Goal: Register for event/course

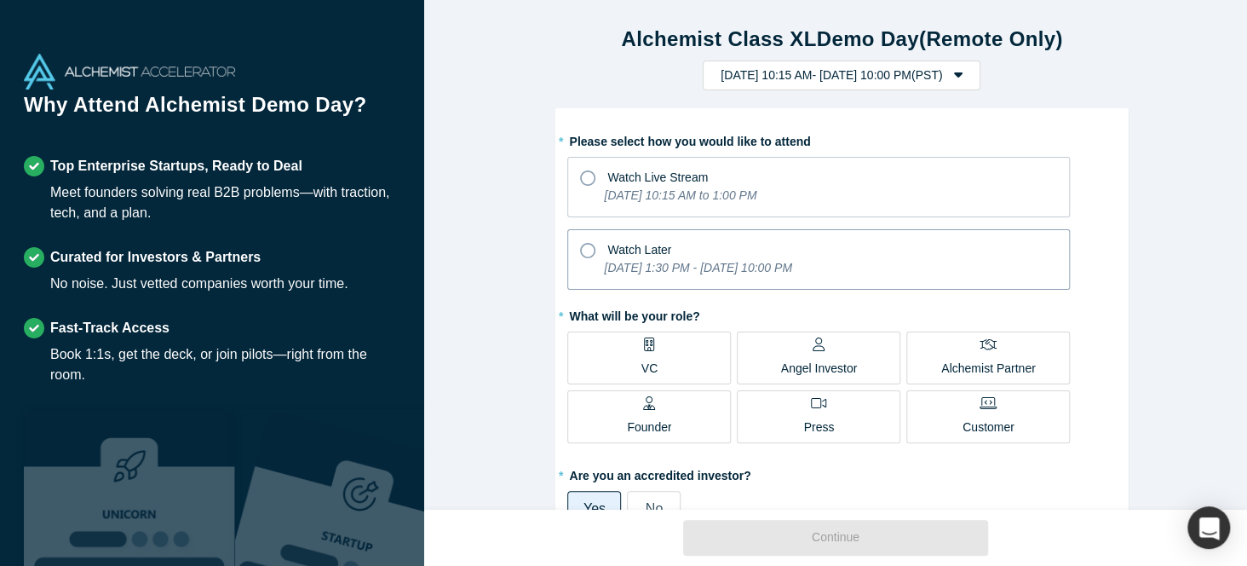
click at [580, 245] on icon at bounding box center [587, 250] width 15 height 15
click at [0, 0] on input "Watch Later [DATE] 1:30 PM - [DATE] 10:00 PM" at bounding box center [0, 0] width 0 height 0
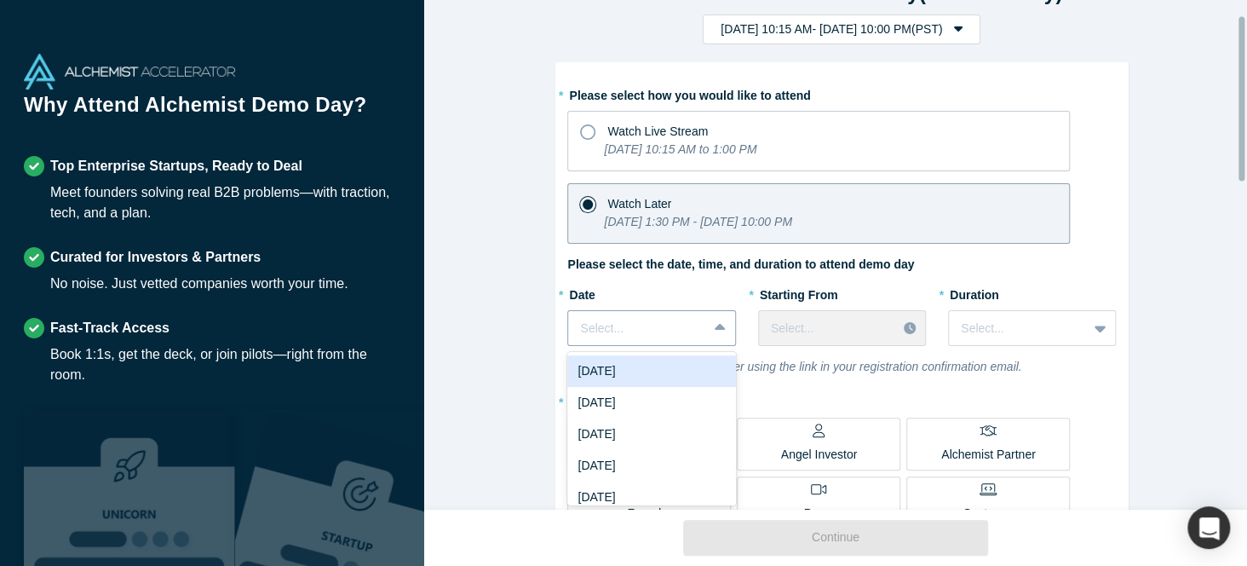
click at [713, 346] on div "7 results available. Use Up and Down to choose options, press Enter to select t…" at bounding box center [651, 328] width 168 height 36
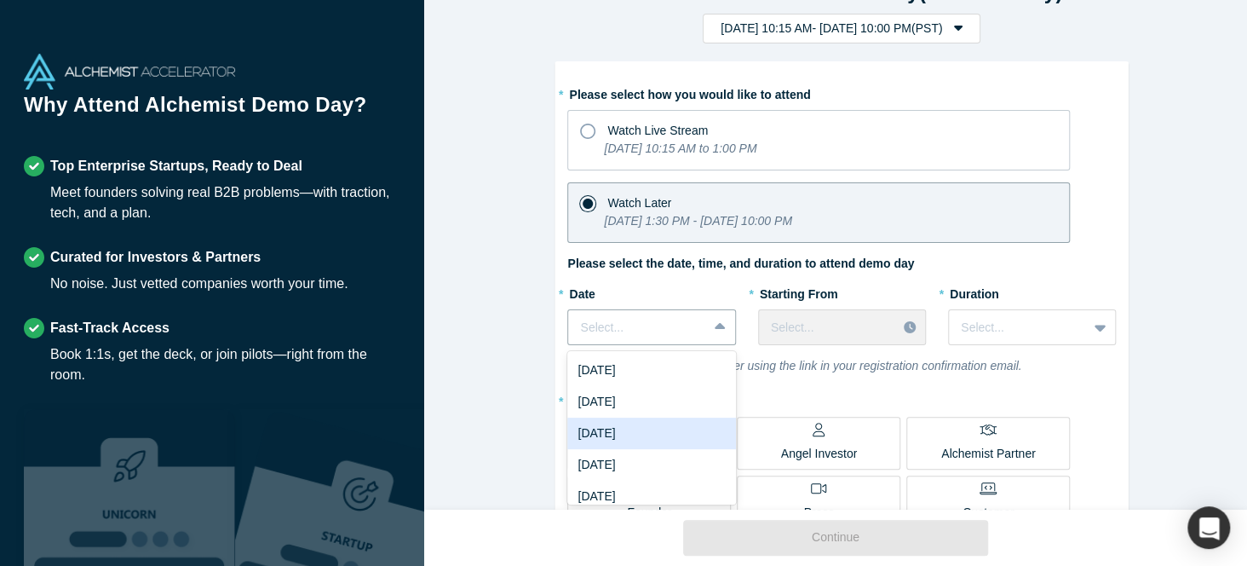
click at [633, 426] on div "[DATE]" at bounding box center [651, 433] width 168 height 32
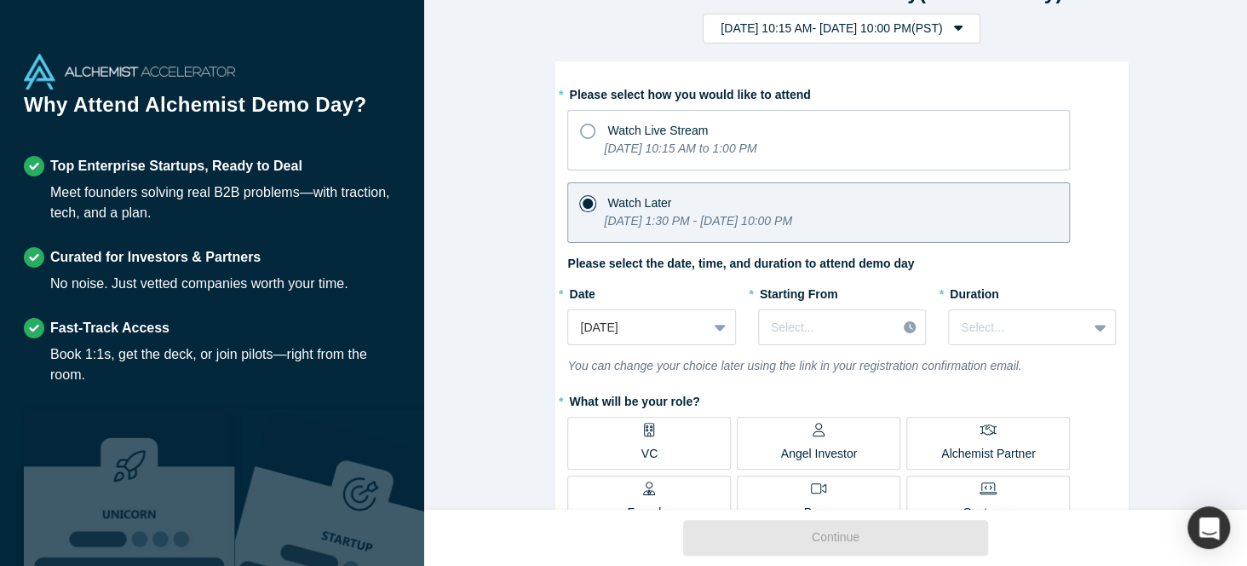
click at [842, 445] on p "Angel Investor" at bounding box center [819, 454] width 77 height 18
click at [0, 0] on input "Angel Investor" at bounding box center [0, 0] width 0 height 0
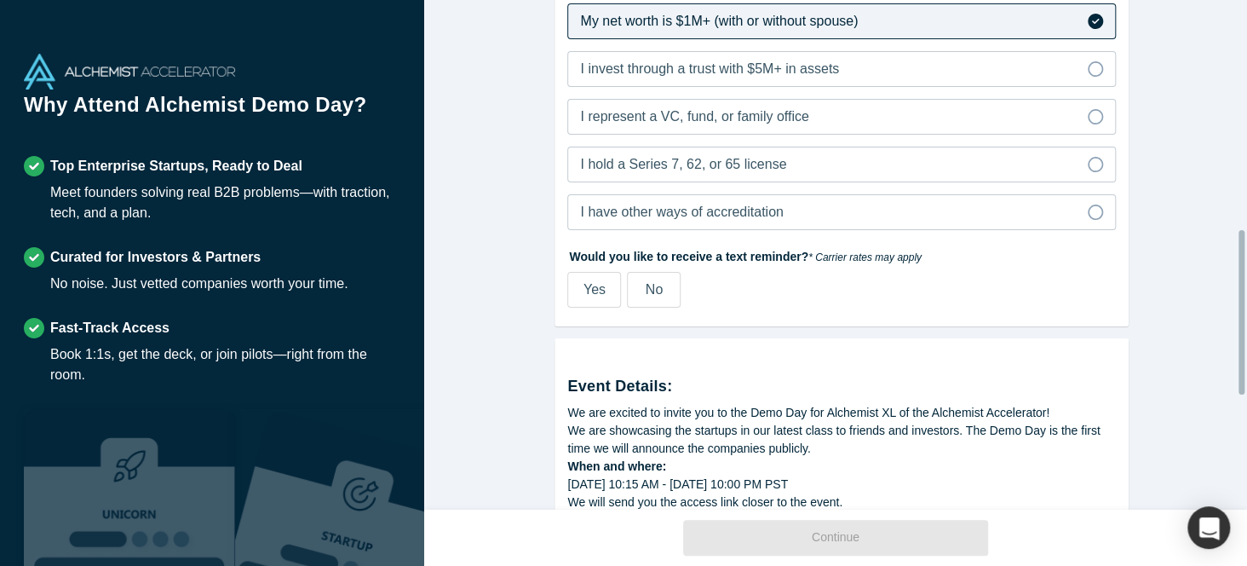
scroll to position [711, 0]
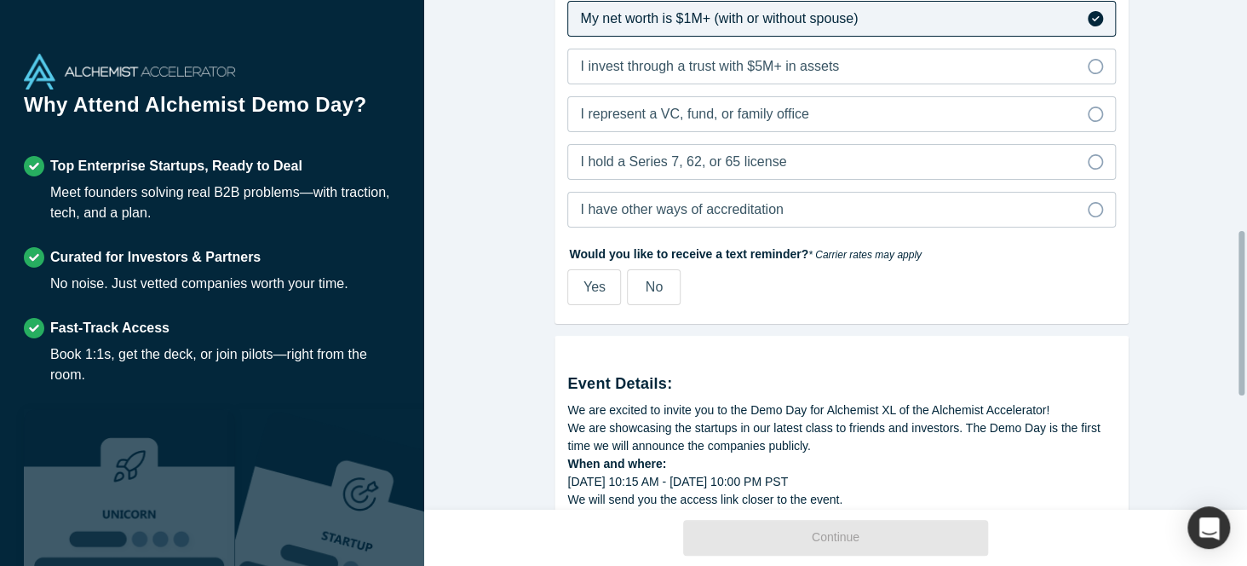
drag, startPoint x: 1243, startPoint y: 175, endPoint x: 1240, endPoint y: 388, distance: 213.8
click at [1240, 388] on div at bounding box center [1242, 313] width 6 height 164
click at [589, 290] on span "Yes" at bounding box center [595, 286] width 22 height 14
click at [0, 0] on input "Yes" at bounding box center [0, 0] width 0 height 0
select select "US"
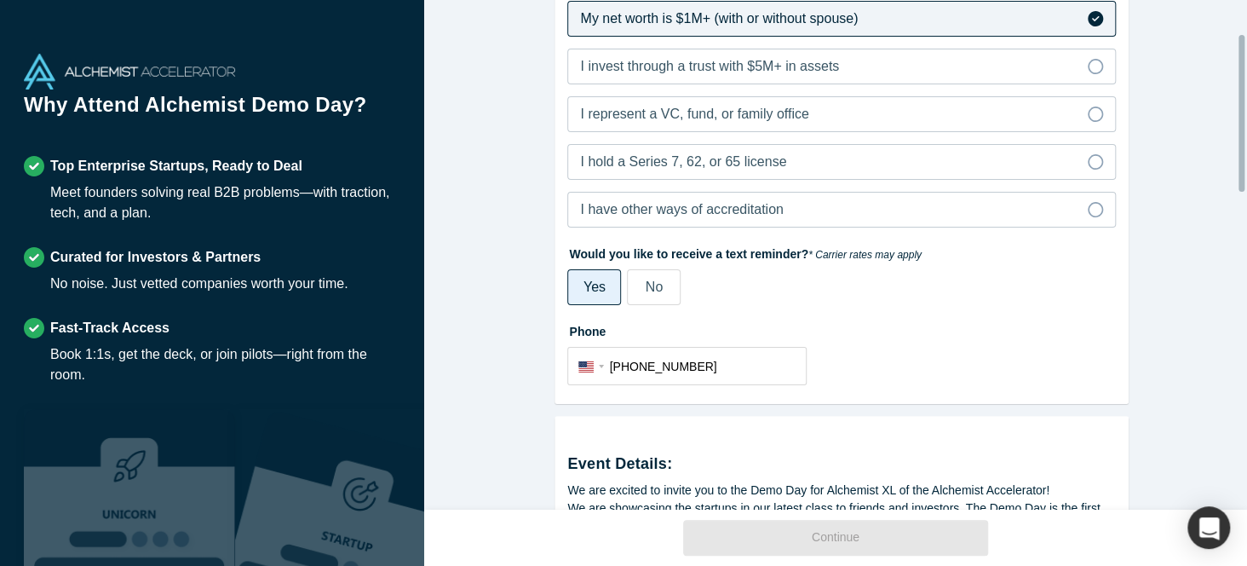
scroll to position [108, 0]
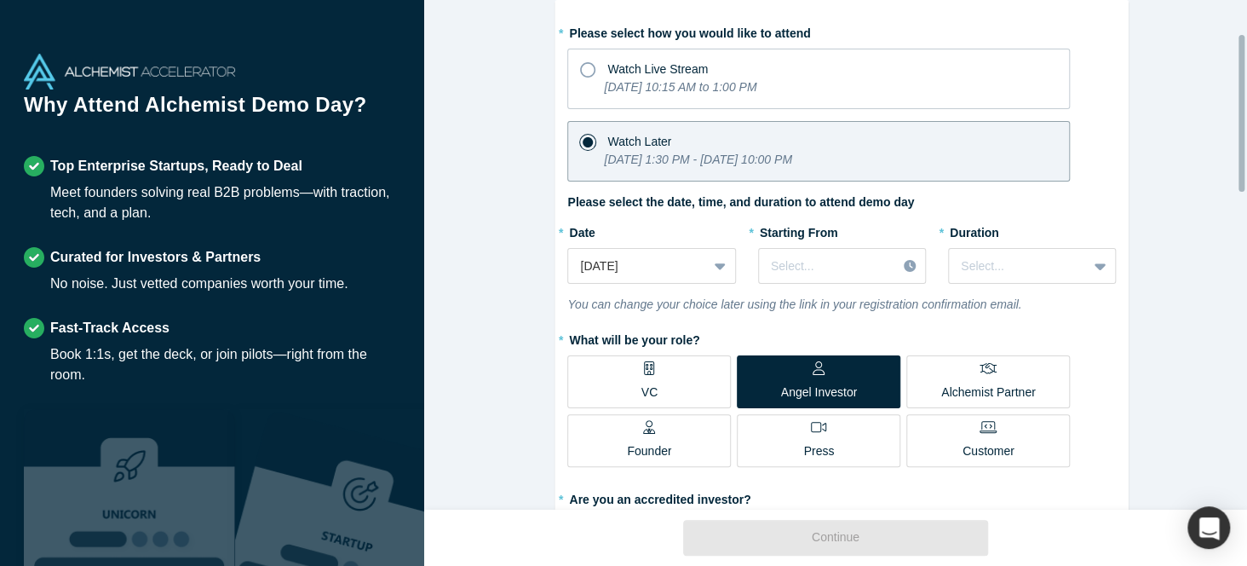
click at [1245, 113] on div at bounding box center [1242, 255] width 5 height 506
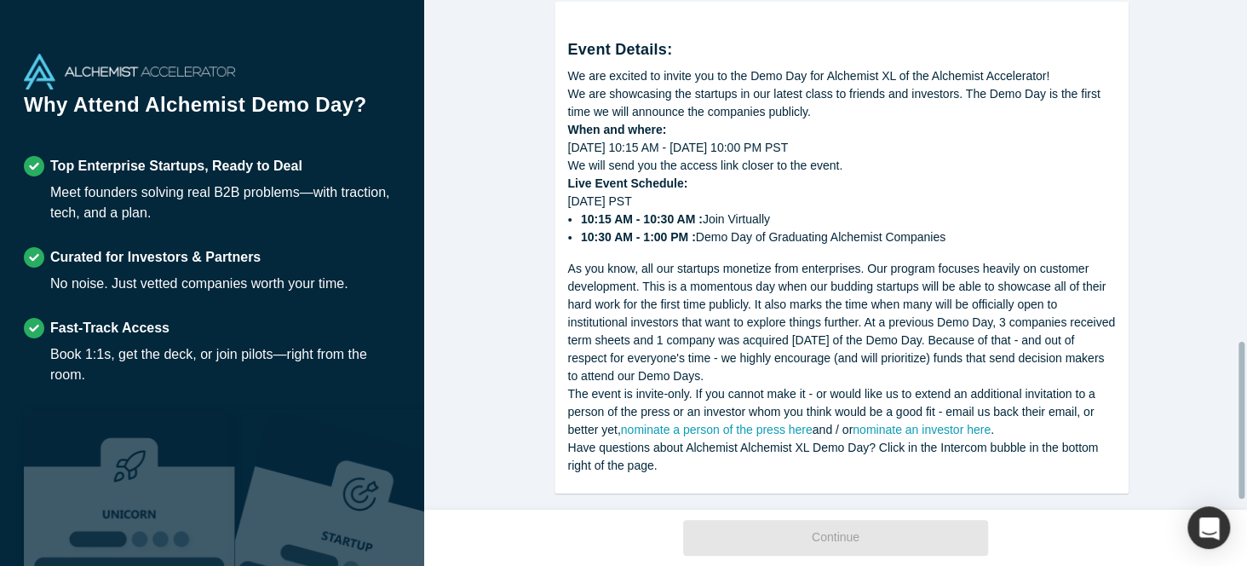
scroll to position [1140, 0]
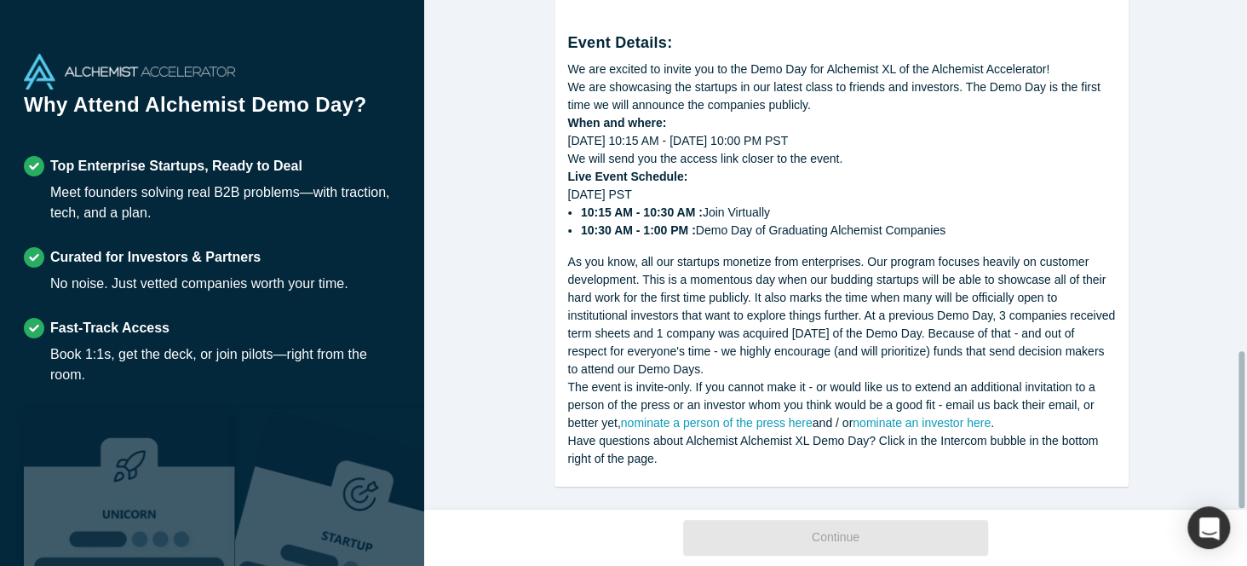
drag, startPoint x: 1240, startPoint y: 176, endPoint x: 1245, endPoint y: 540, distance: 363.8
click at [1245, 540] on div "Alchemist Class XL Demo Day (Remote Only) [DATE] 10:15 AM - [DATE] 10:00 PM ( P…" at bounding box center [835, 283] width 823 height 566
click at [973, 285] on div "As you know, all our startups monetize from enterprises. Our program focuses he…" at bounding box center [841, 315] width 549 height 125
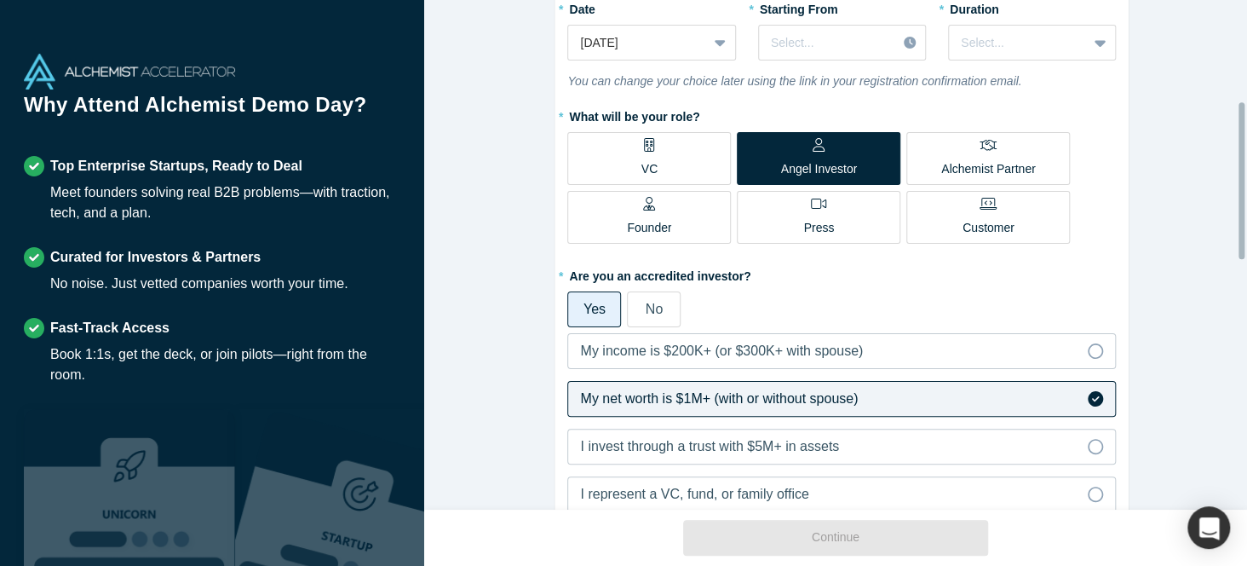
scroll to position [328, 0]
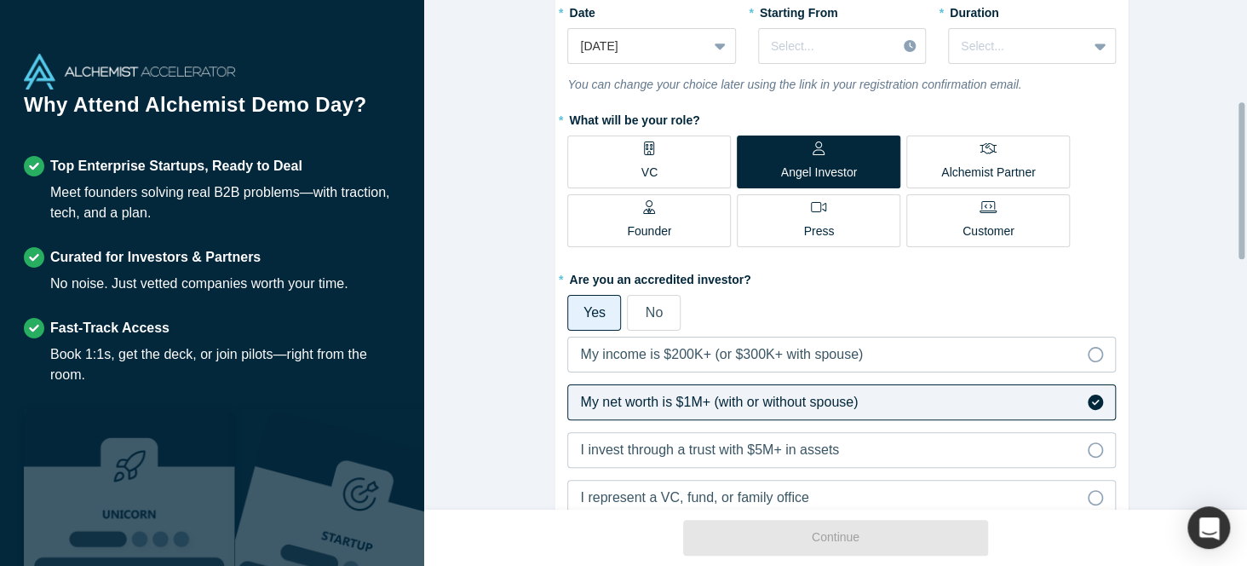
drag, startPoint x: 1242, startPoint y: 400, endPoint x: 1081, endPoint y: 144, distance: 302.8
click at [1098, 144] on div "Alchemist Class XL Demo Day (Remote Only) [DATE] 10:15 AM - [DATE] 10:00 PM ( P…" at bounding box center [835, 254] width 823 height 509
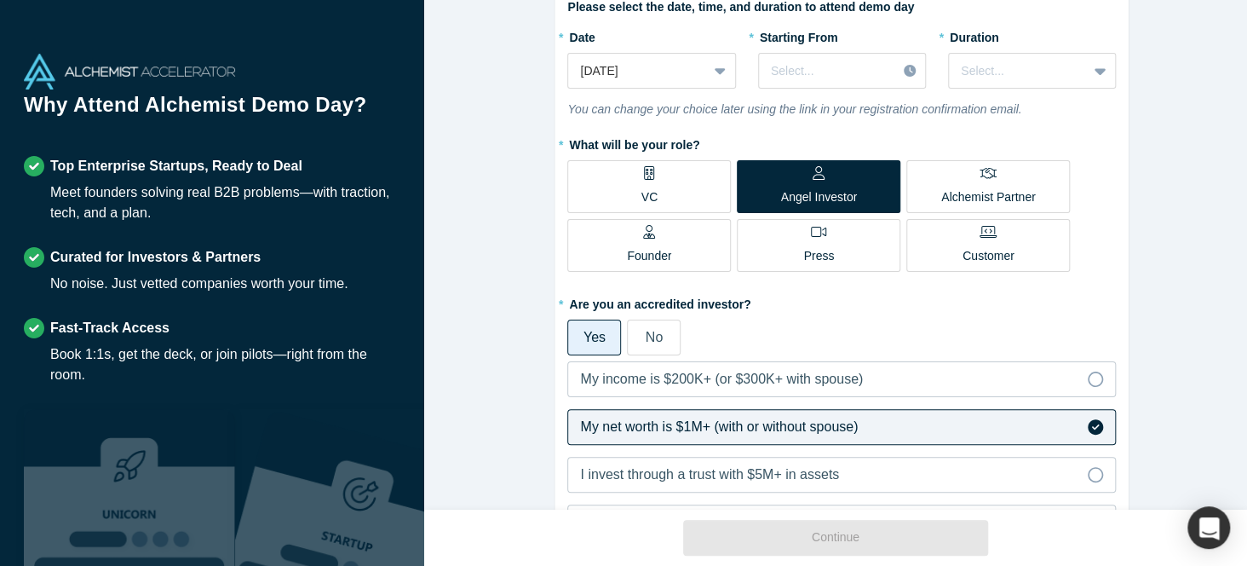
click at [584, 330] on span "Yes" at bounding box center [595, 337] width 22 height 14
click at [0, 0] on input "Yes" at bounding box center [0, 0] width 0 height 0
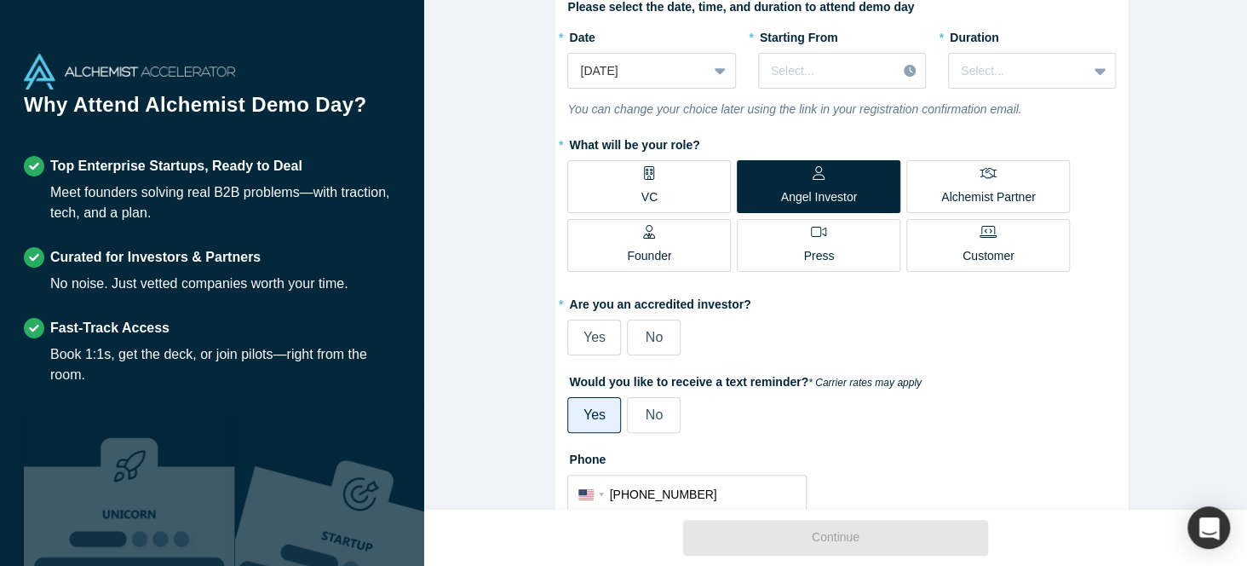
click at [584, 330] on span "Yes" at bounding box center [595, 337] width 22 height 14
click at [0, 0] on input "Yes" at bounding box center [0, 0] width 0 height 0
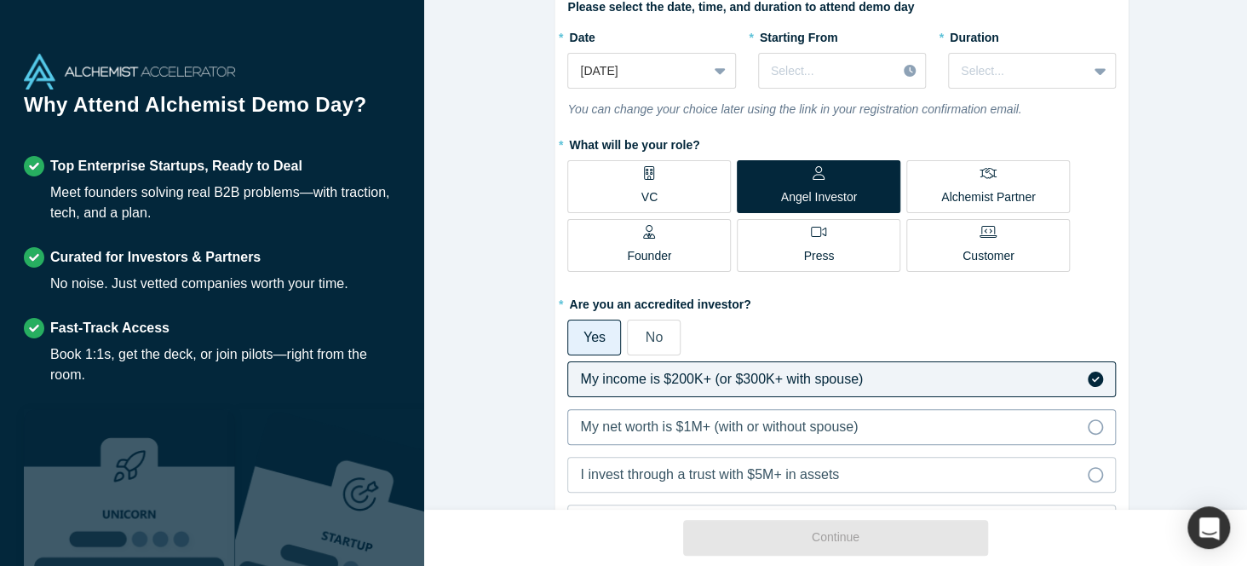
click at [1092, 428] on icon at bounding box center [1095, 426] width 15 height 15
click at [0, 0] on input "My net worth is $1M+ (with or without spouse)" at bounding box center [0, 0] width 0 height 0
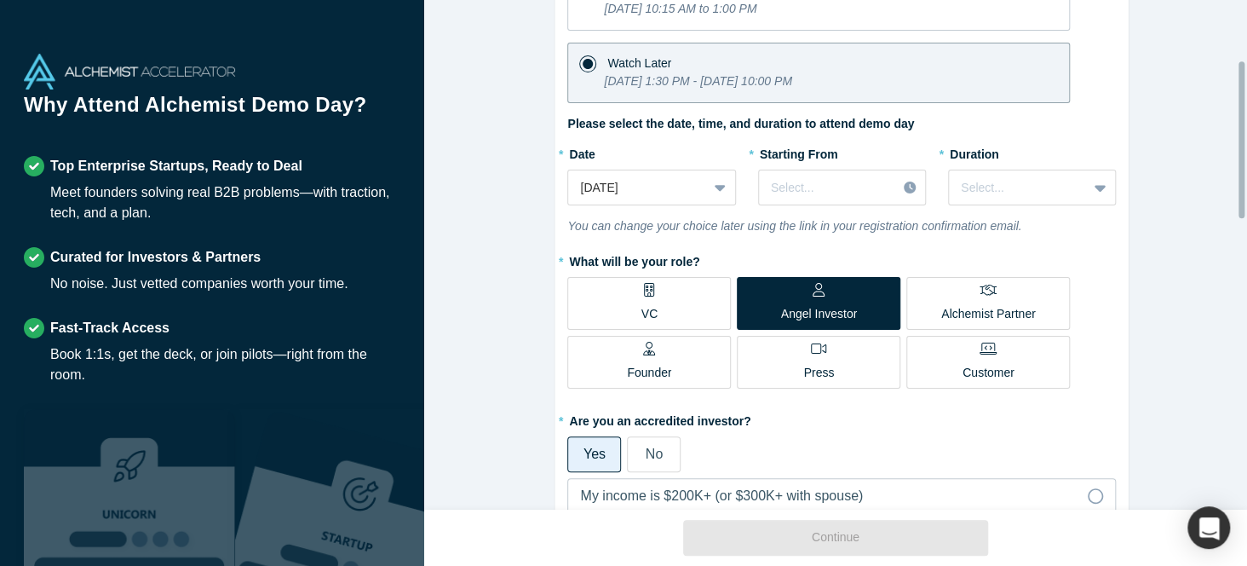
scroll to position [184, 0]
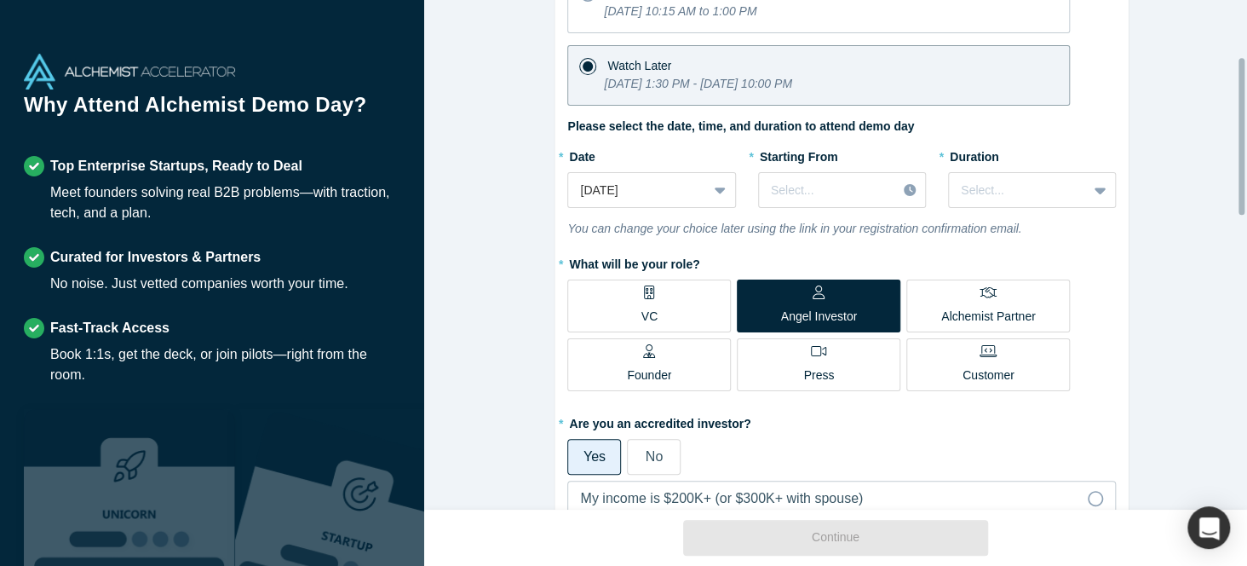
drag, startPoint x: 1239, startPoint y: 241, endPoint x: 1239, endPoint y: 204, distance: 36.6
click at [1239, 204] on div at bounding box center [1242, 136] width 6 height 157
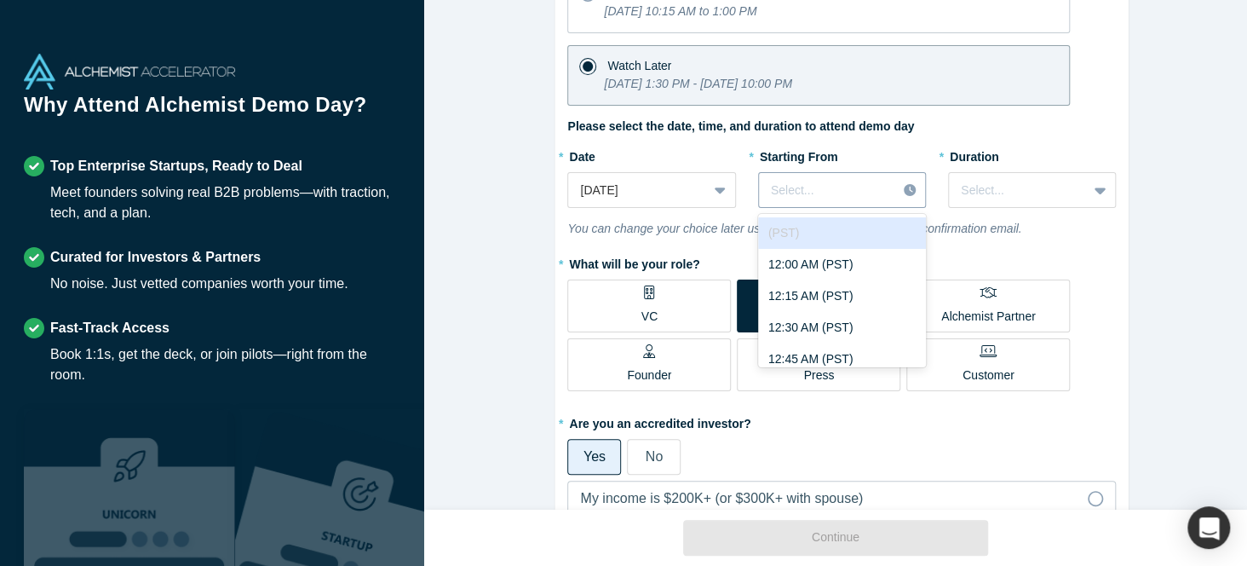
click at [848, 186] on div at bounding box center [827, 190] width 113 height 21
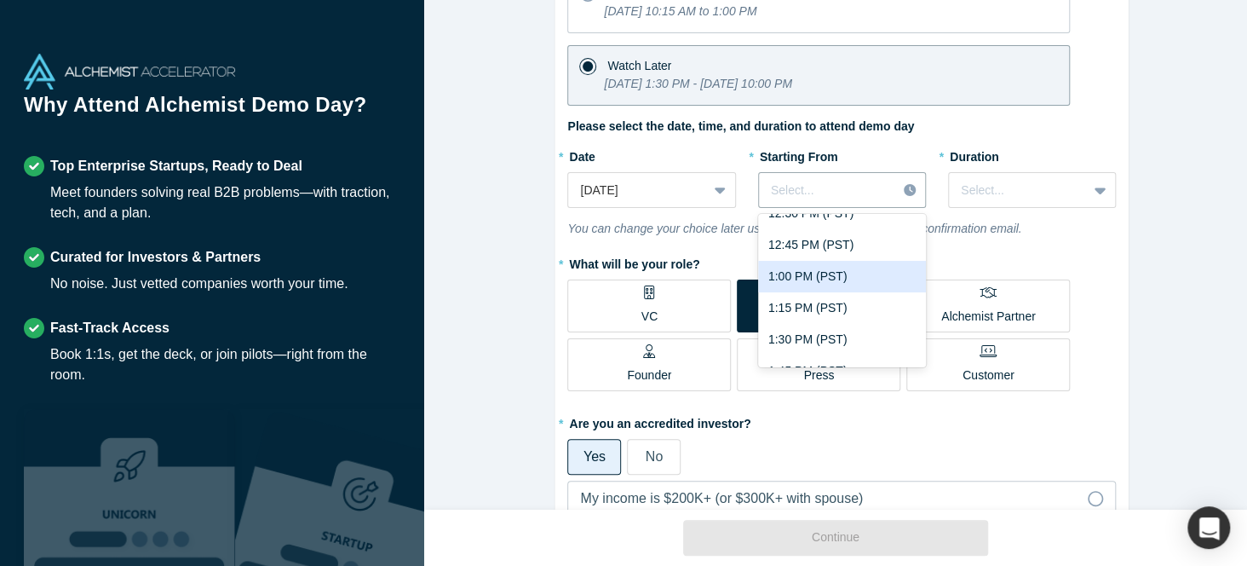
click at [802, 276] on div "1:00 PM (PST)" at bounding box center [842, 277] width 168 height 32
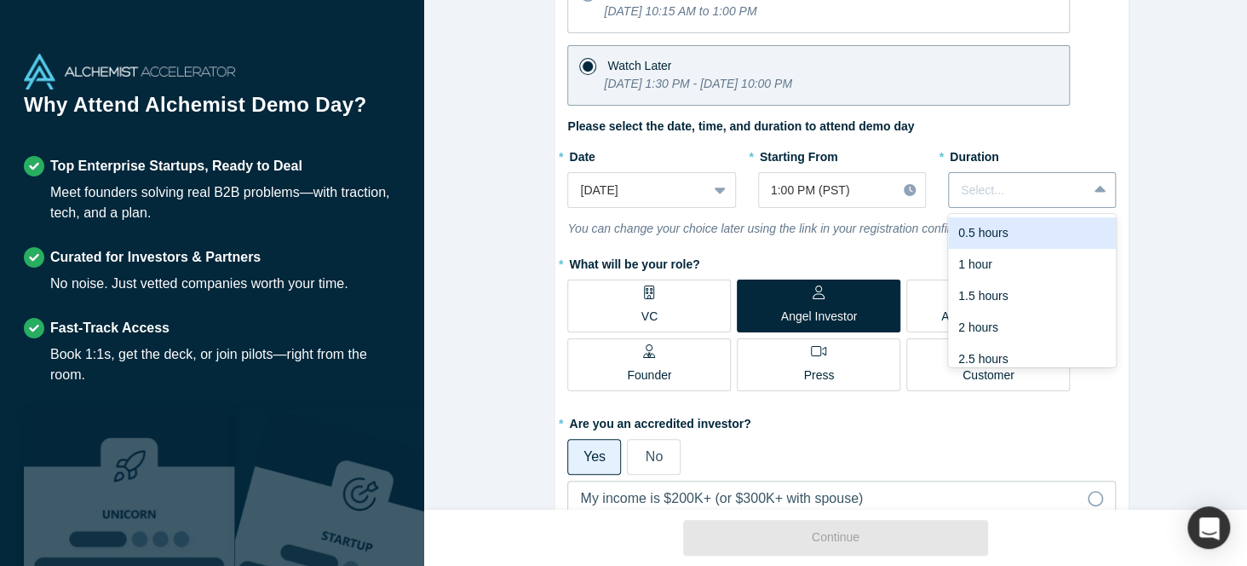
click at [1036, 186] on div at bounding box center [1018, 190] width 114 height 21
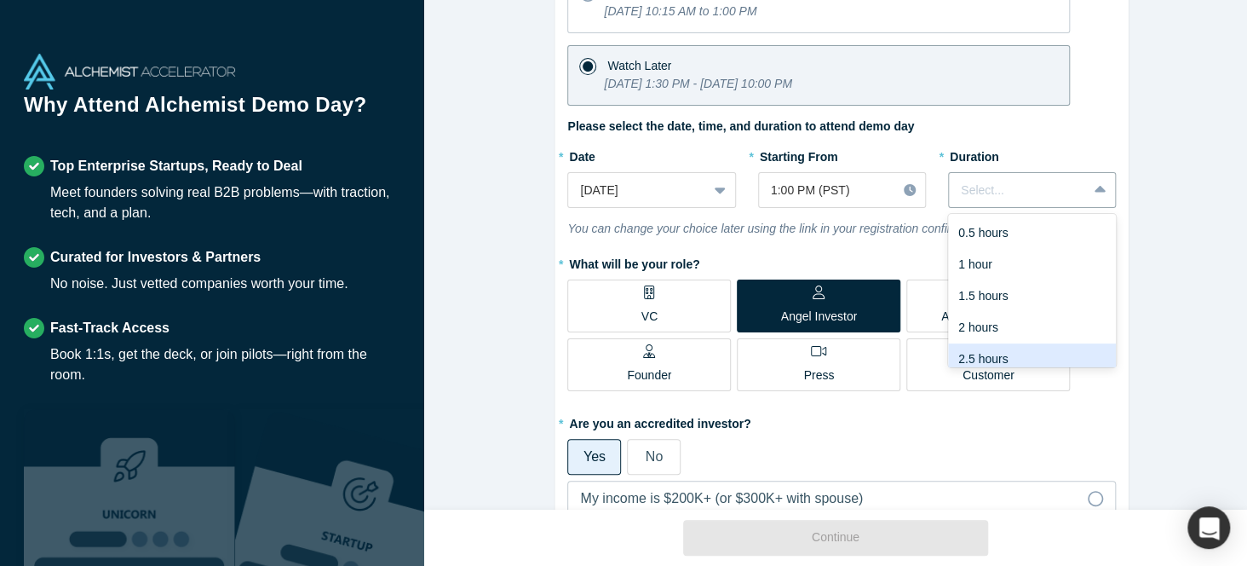
click at [981, 356] on div "2.5 hours" at bounding box center [1032, 359] width 168 height 32
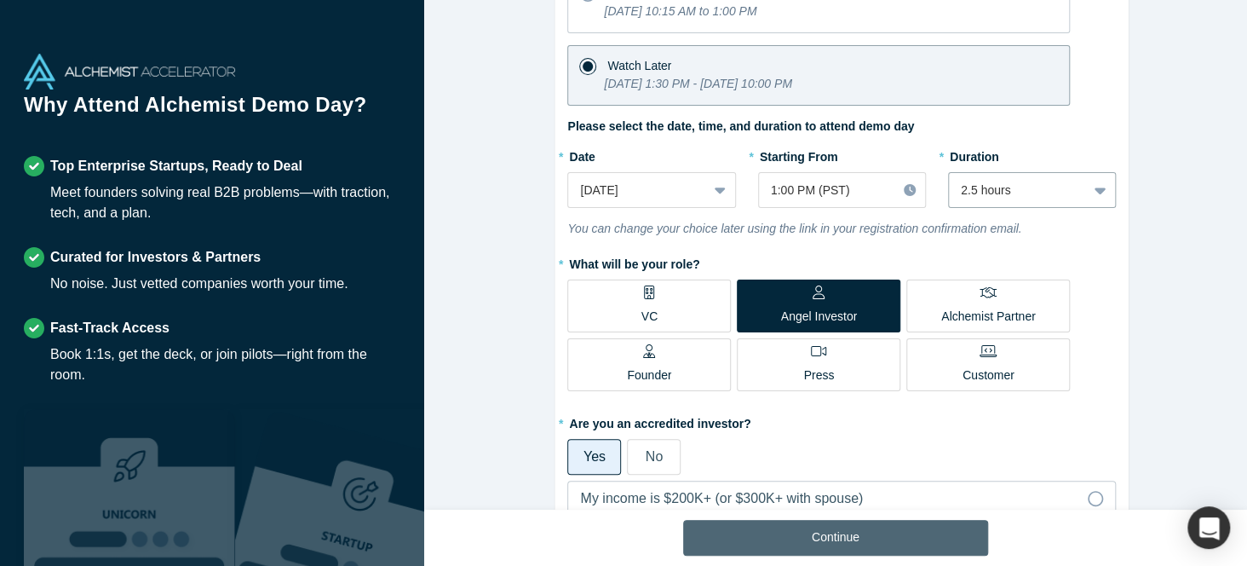
click at [891, 540] on button "Continue" at bounding box center [835, 538] width 305 height 36
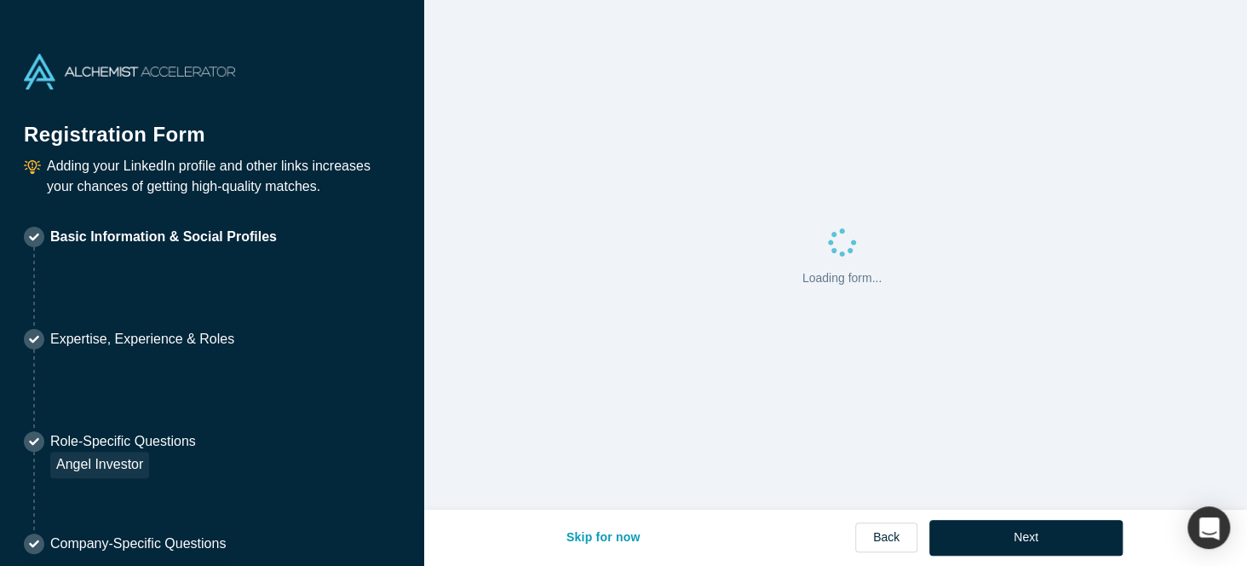
select select "US"
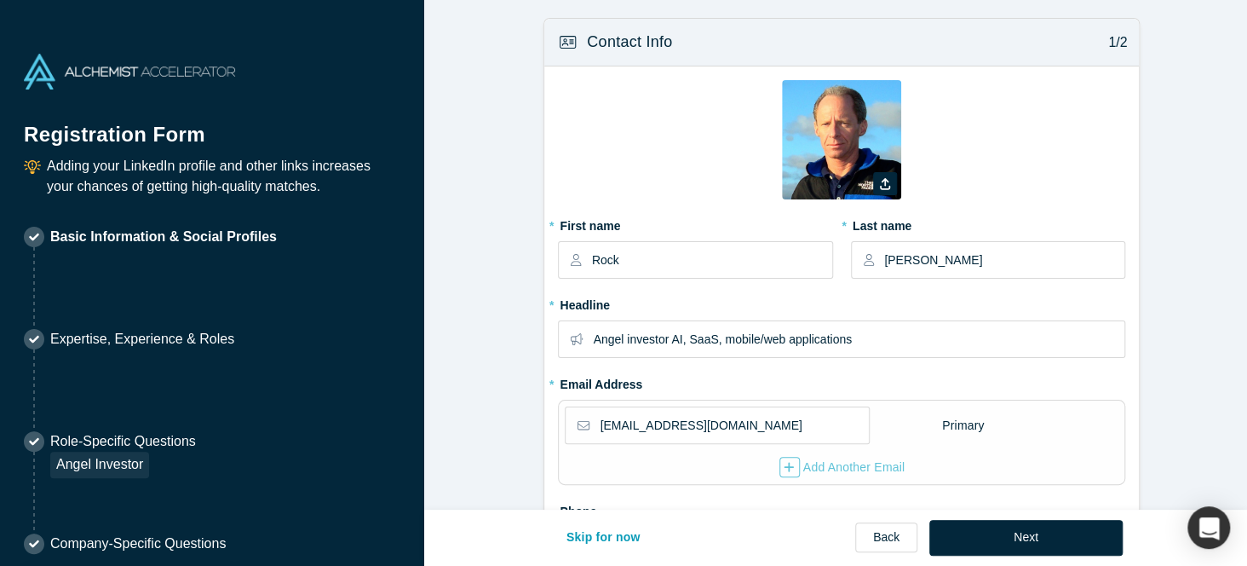
type input "[GEOGRAPHIC_DATA], [GEOGRAPHIC_DATA], [GEOGRAPHIC_DATA]"
drag, startPoint x: 1239, startPoint y: 164, endPoint x: 1242, endPoint y: 204, distance: 40.2
click at [1242, 204] on div at bounding box center [1242, 255] width 5 height 506
drag, startPoint x: 1239, startPoint y: 166, endPoint x: 1239, endPoint y: 193, distance: 26.4
click at [1240, 193] on div at bounding box center [1242, 255] width 5 height 506
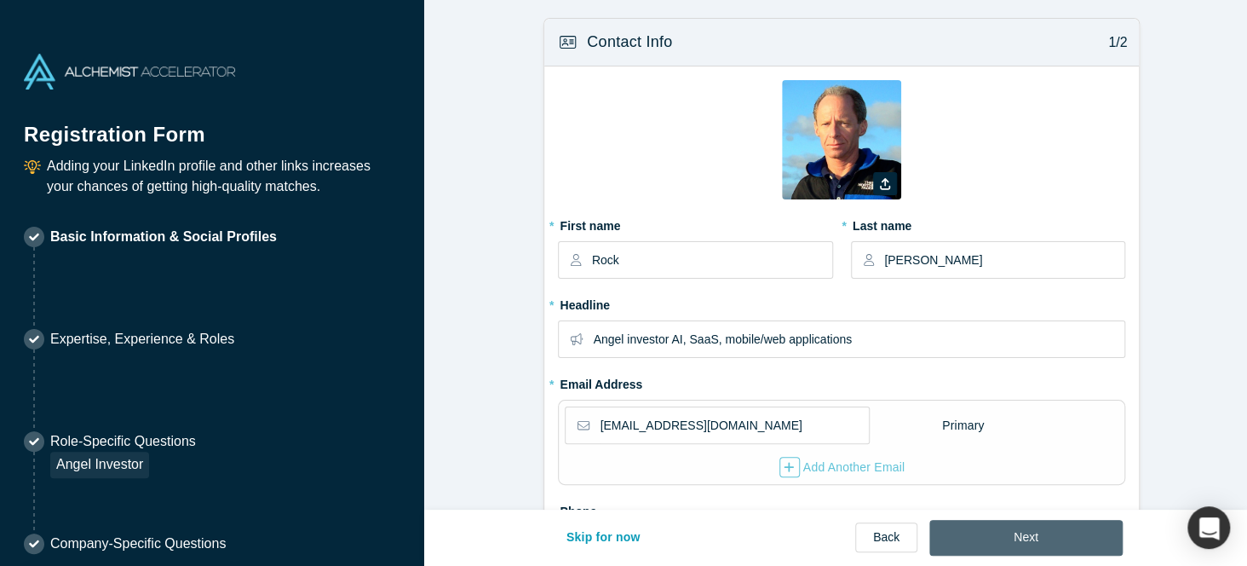
click at [1032, 543] on button "Next" at bounding box center [1025, 538] width 193 height 36
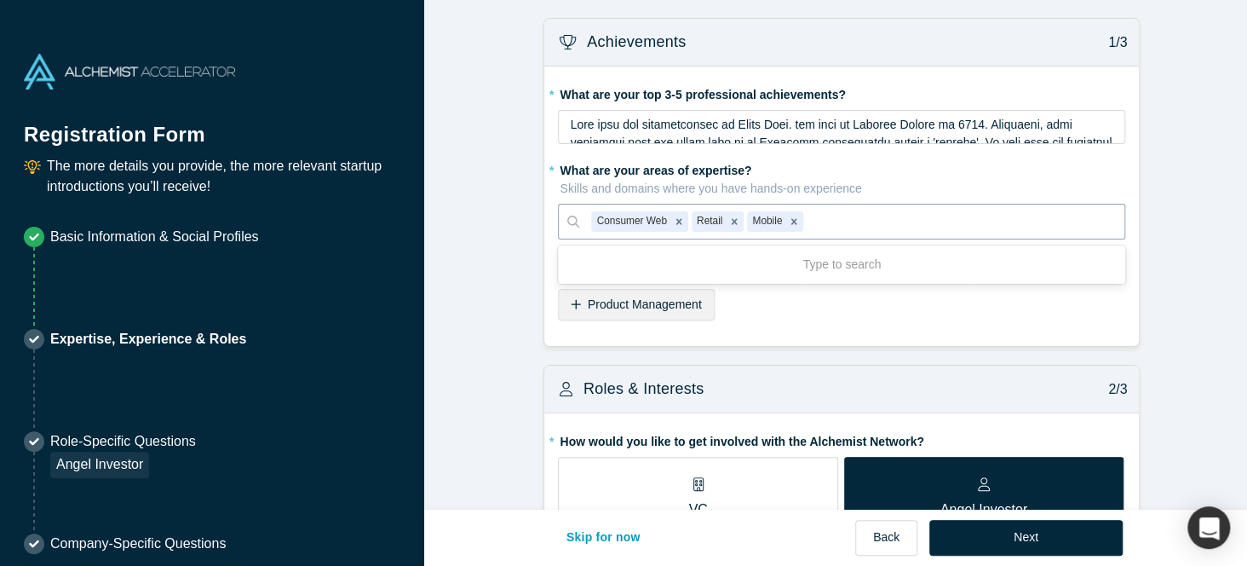
click at [976, 220] on div at bounding box center [960, 220] width 306 height 21
type input "agtech"
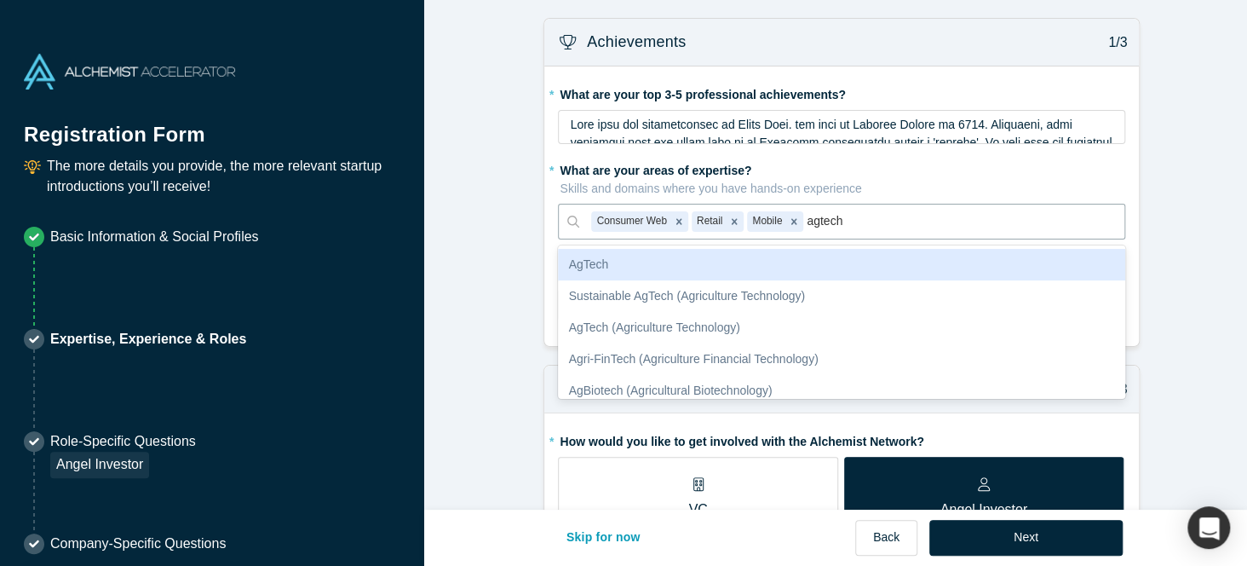
click at [915, 267] on div "AgTech" at bounding box center [841, 265] width 567 height 32
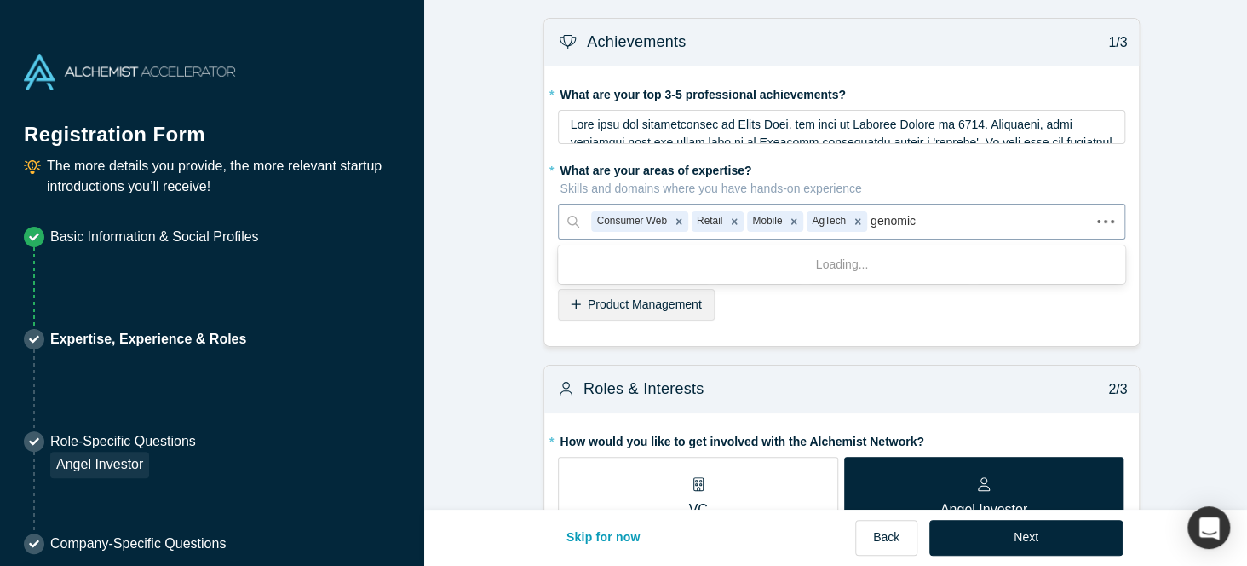
type input "genomics"
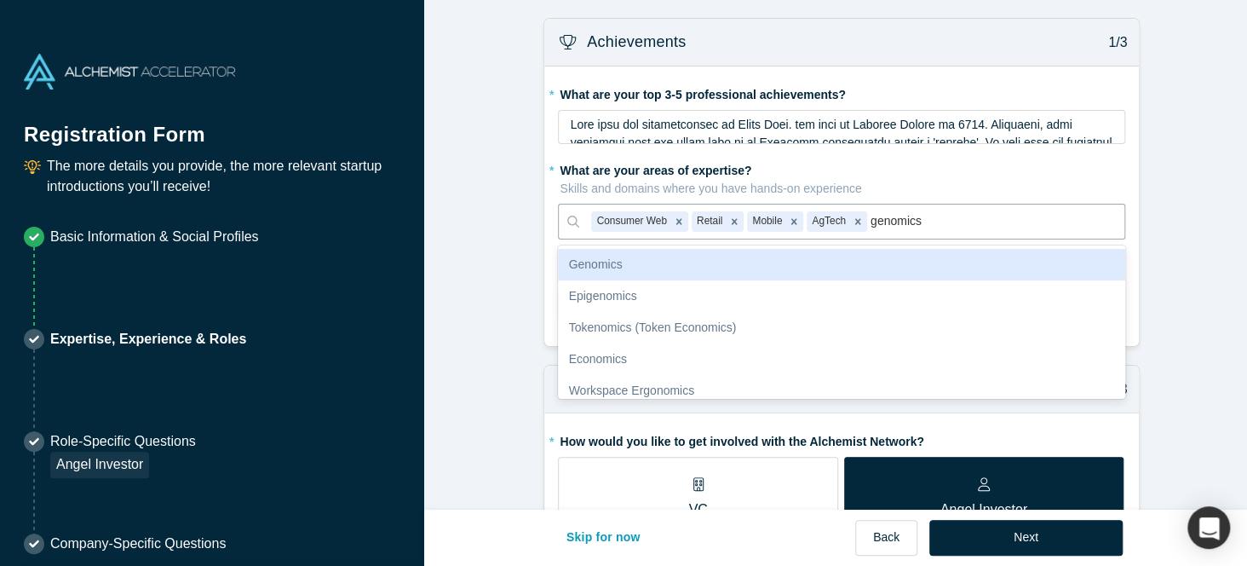
click at [990, 262] on div "Genomics" at bounding box center [841, 265] width 567 height 32
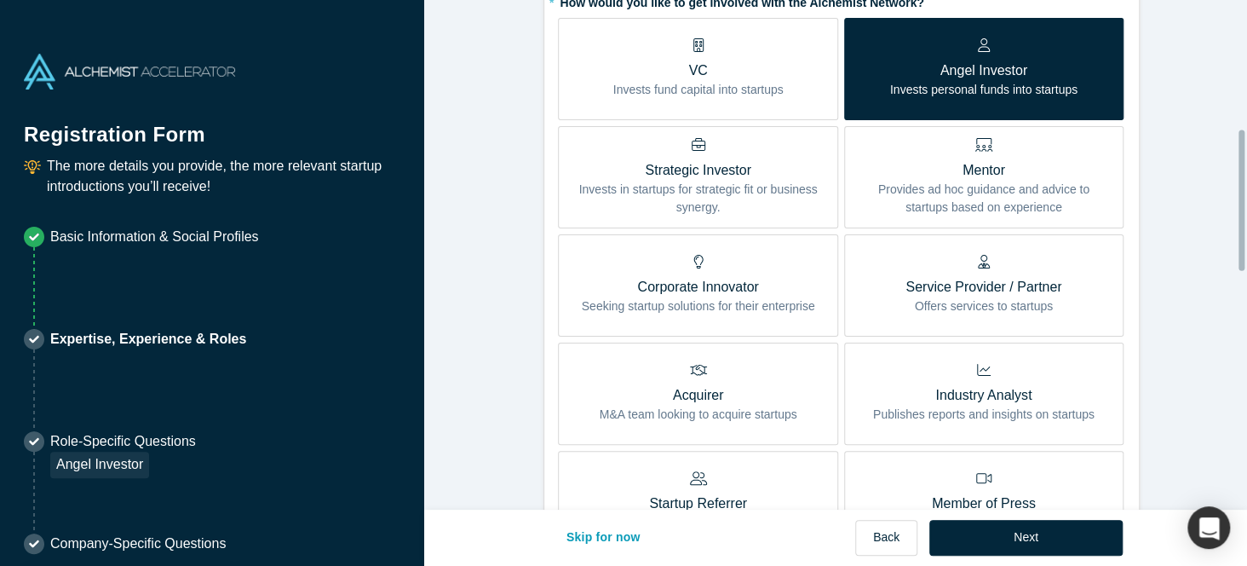
scroll to position [472, 0]
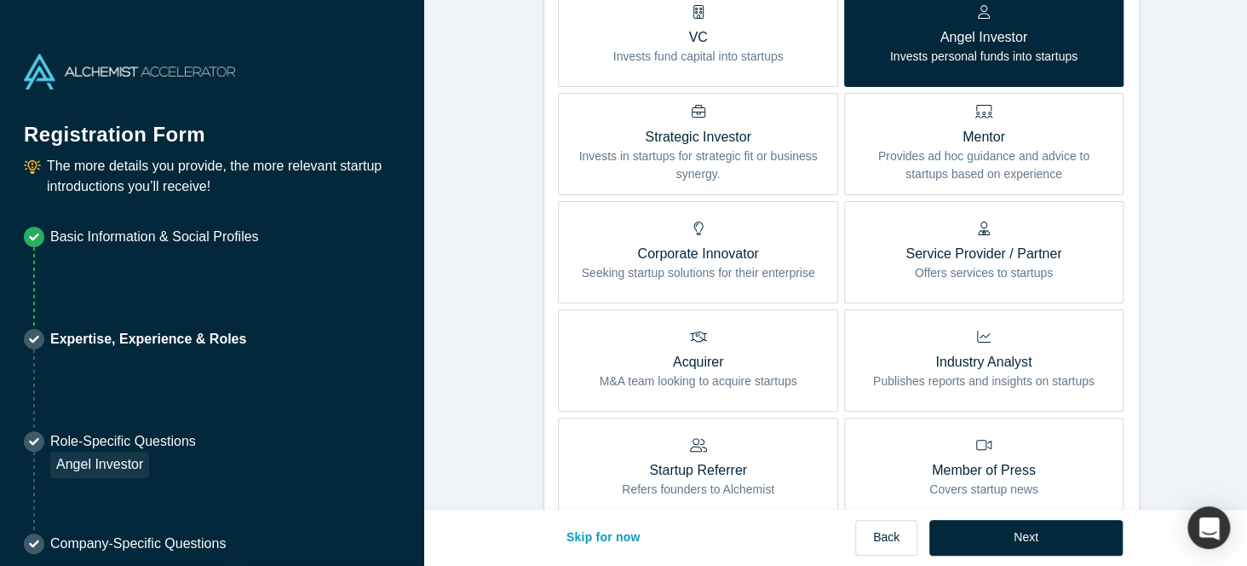
click at [1175, 280] on form "Achievements 1/3 * What are your top 3-5 professional achievements? * What are …" at bounding box center [842, 446] width 836 height 1801
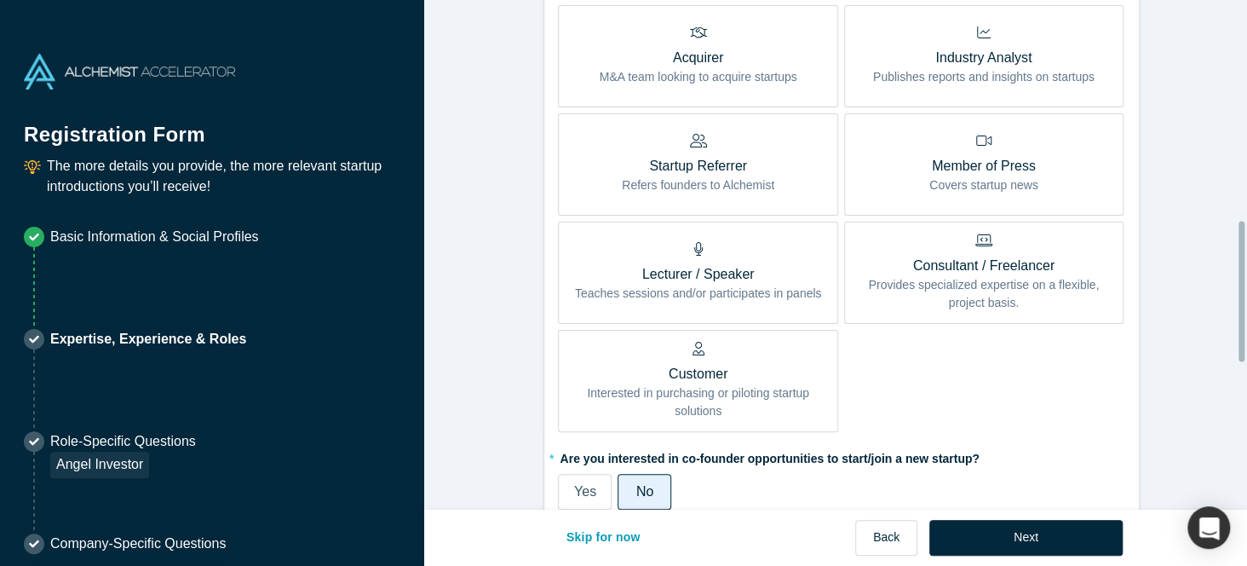
scroll to position [809, 0]
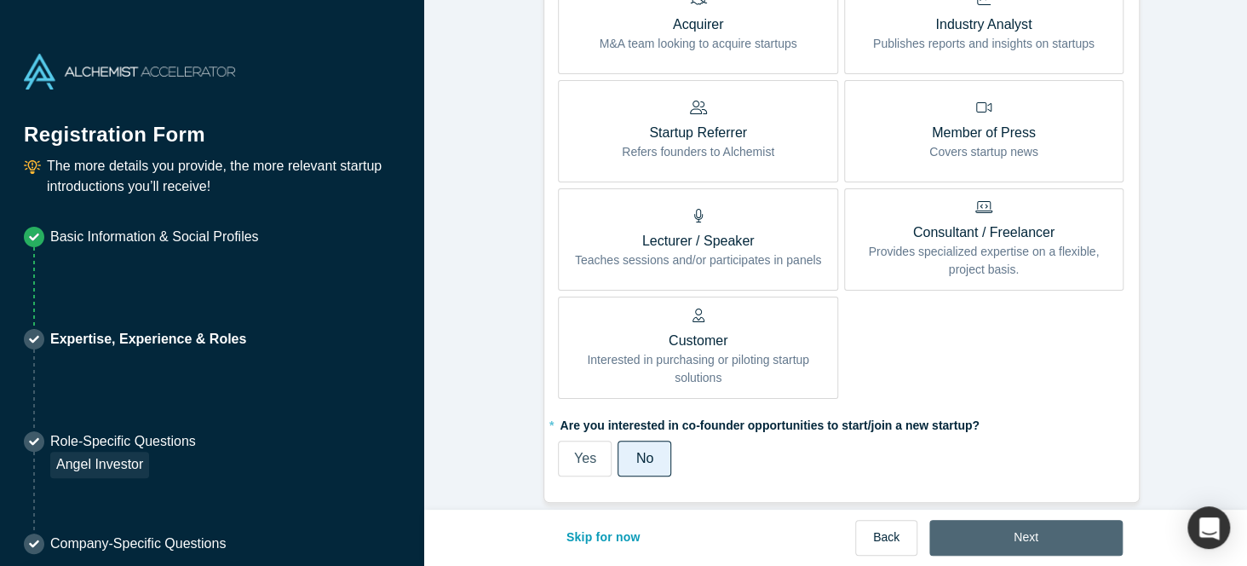
click at [1043, 540] on button "Next" at bounding box center [1025, 538] width 193 height 36
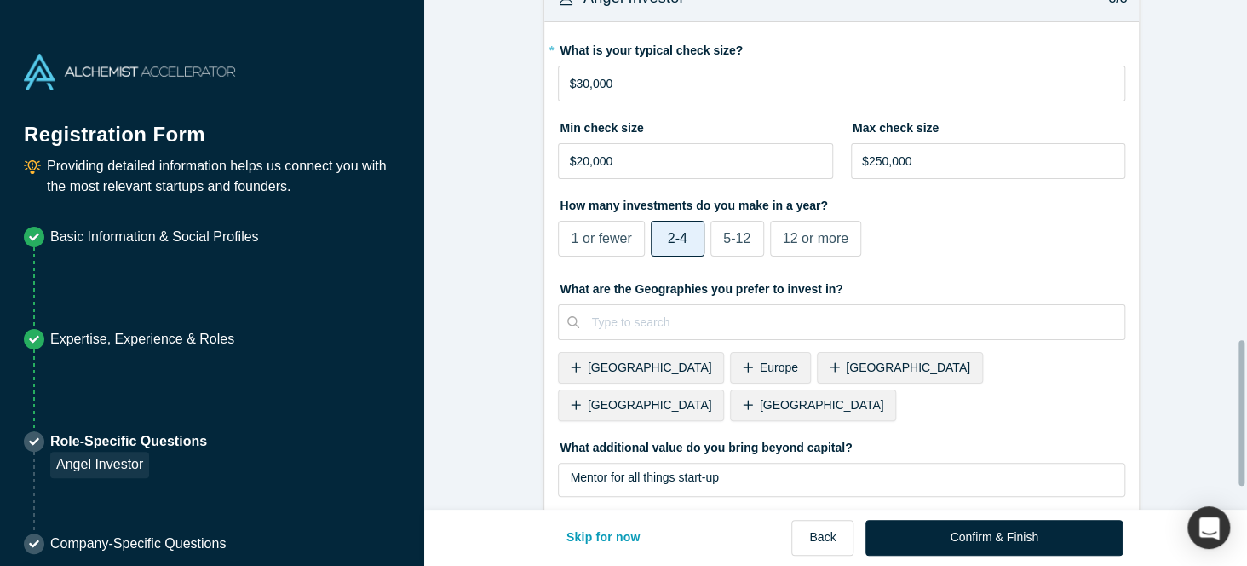
scroll to position [1198, 0]
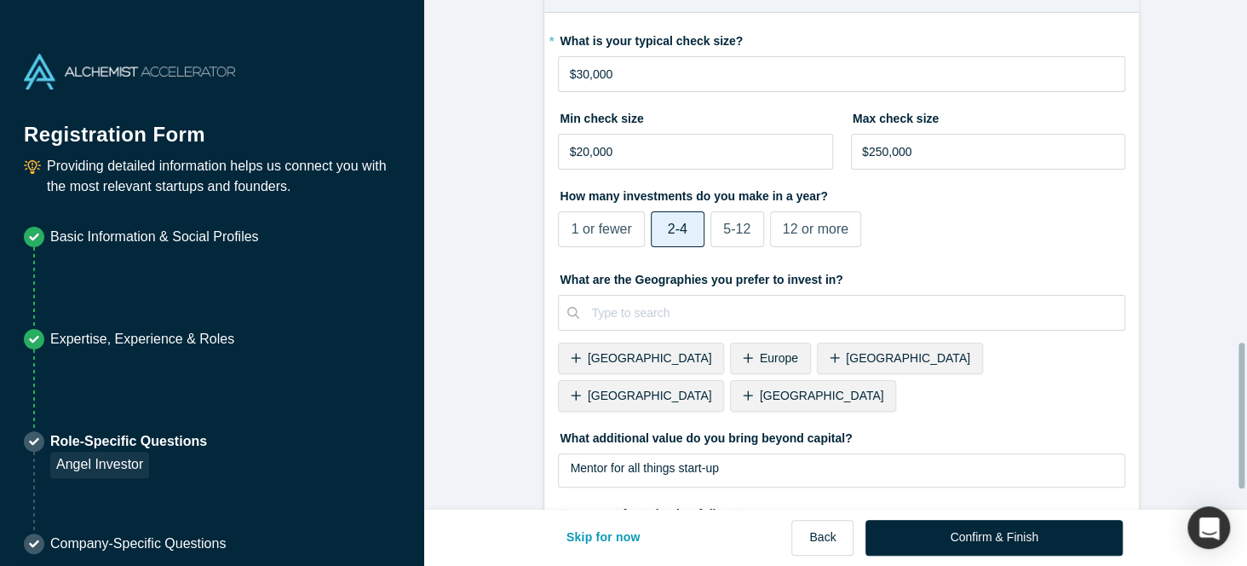
drag, startPoint x: 1240, startPoint y: 112, endPoint x: 1235, endPoint y: 452, distance: 340.8
click at [1235, 452] on div "Alchemist Portfolio (Angel Investor) 1/3 Company Type to search To pick up a dr…" at bounding box center [835, 254] width 823 height 509
click at [571, 354] on icon at bounding box center [576, 358] width 10 height 12
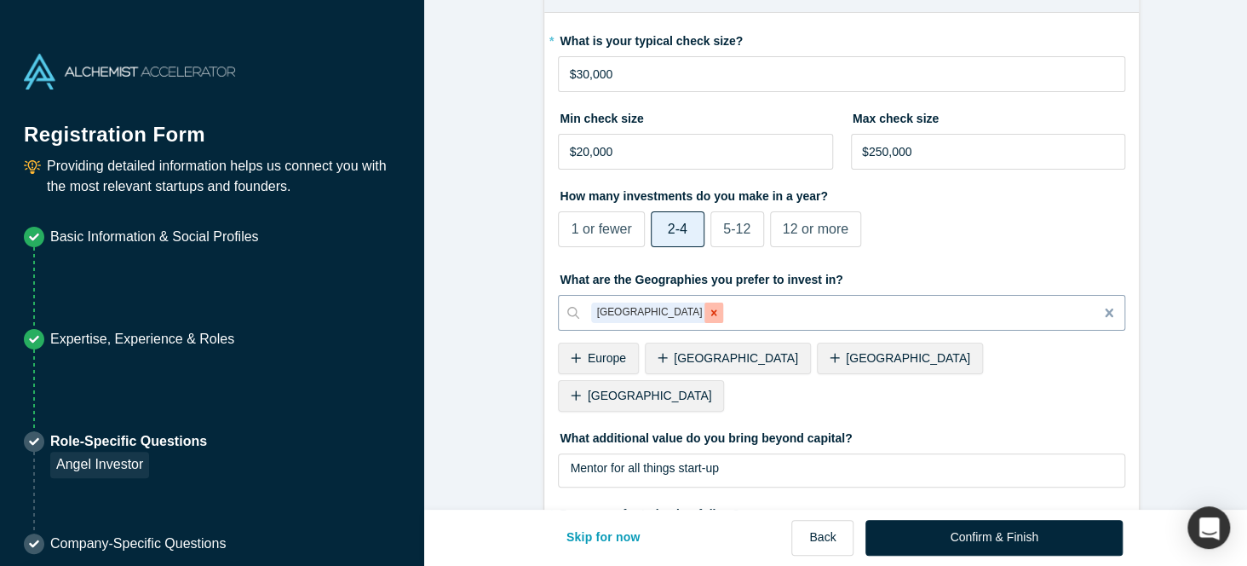
click at [708, 309] on icon "Remove Japan" at bounding box center [714, 313] width 12 height 12
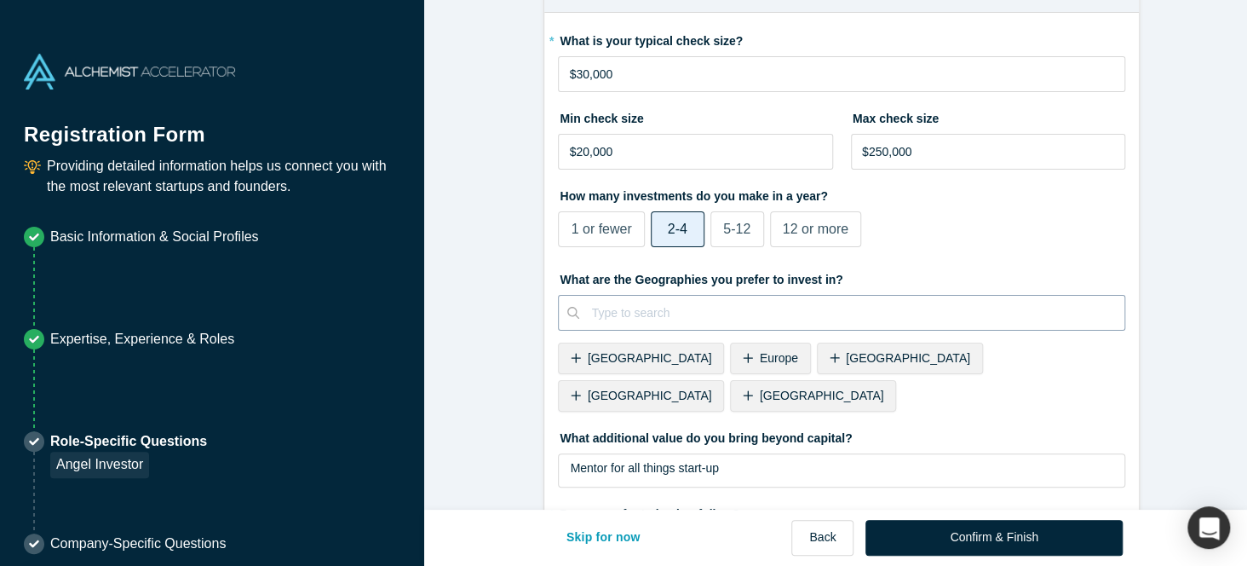
click at [712, 388] on span "[GEOGRAPHIC_DATA]" at bounding box center [650, 395] width 124 height 14
click at [739, 459] on div "Mentor for all things start-up" at bounding box center [842, 468] width 544 height 18
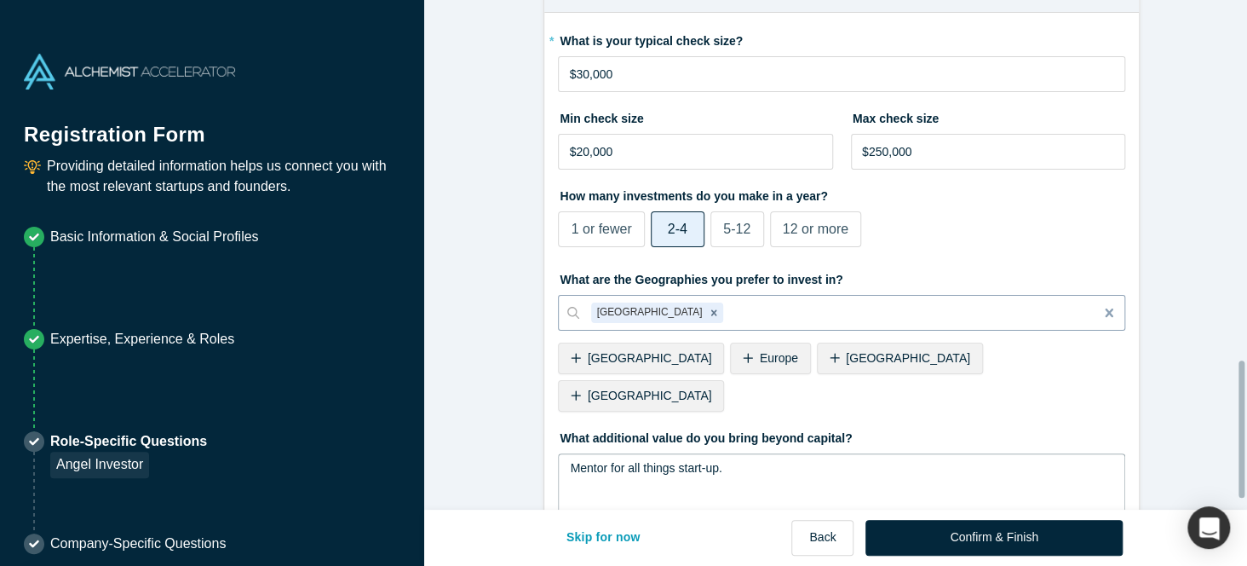
scroll to position [1375, 0]
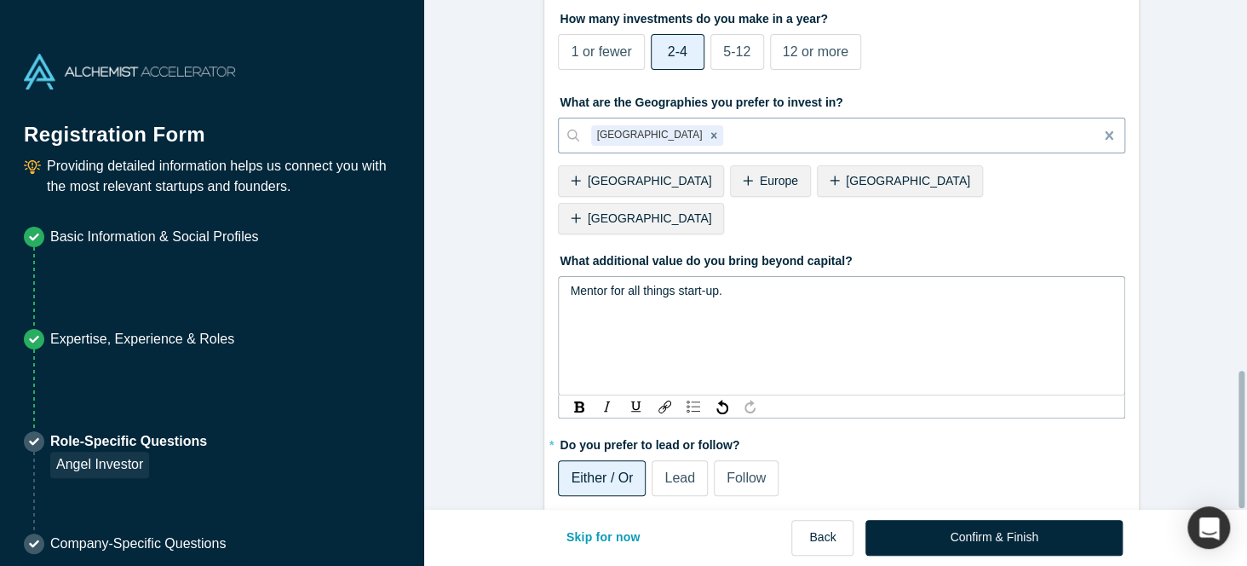
drag, startPoint x: 1240, startPoint y: 409, endPoint x: 1245, endPoint y: 469, distance: 59.8
click at [1245, 469] on div "Alchemist Portfolio (Angel Investor) 1/3 Company Type to search To pick up a dr…" at bounding box center [835, 254] width 823 height 509
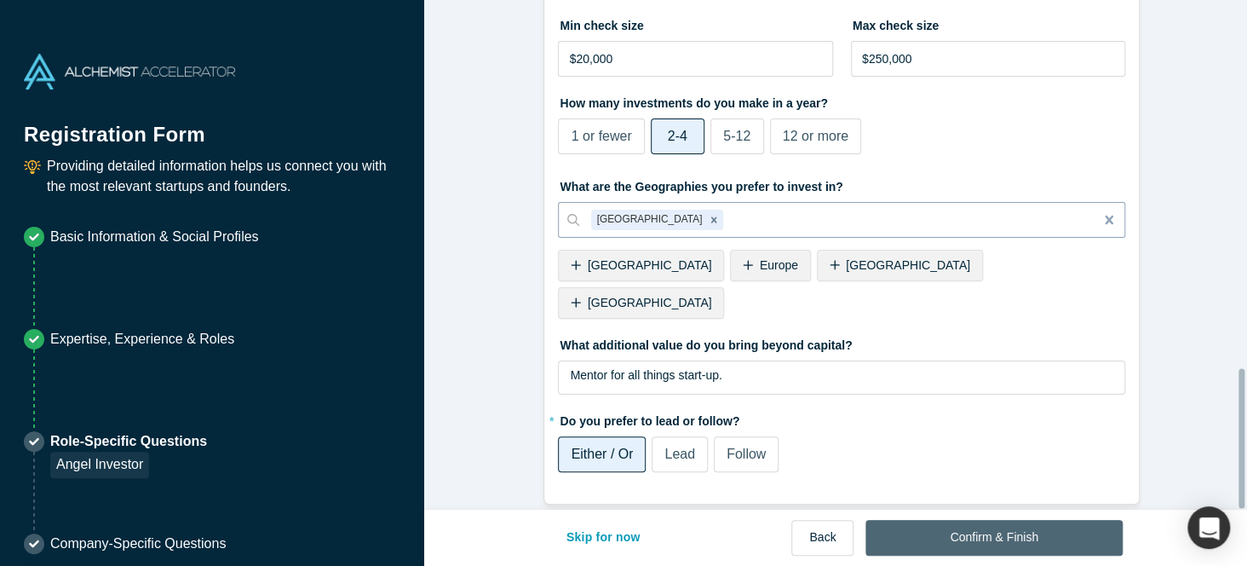
click at [1035, 538] on button "Confirm & Finish" at bounding box center [993, 538] width 256 height 36
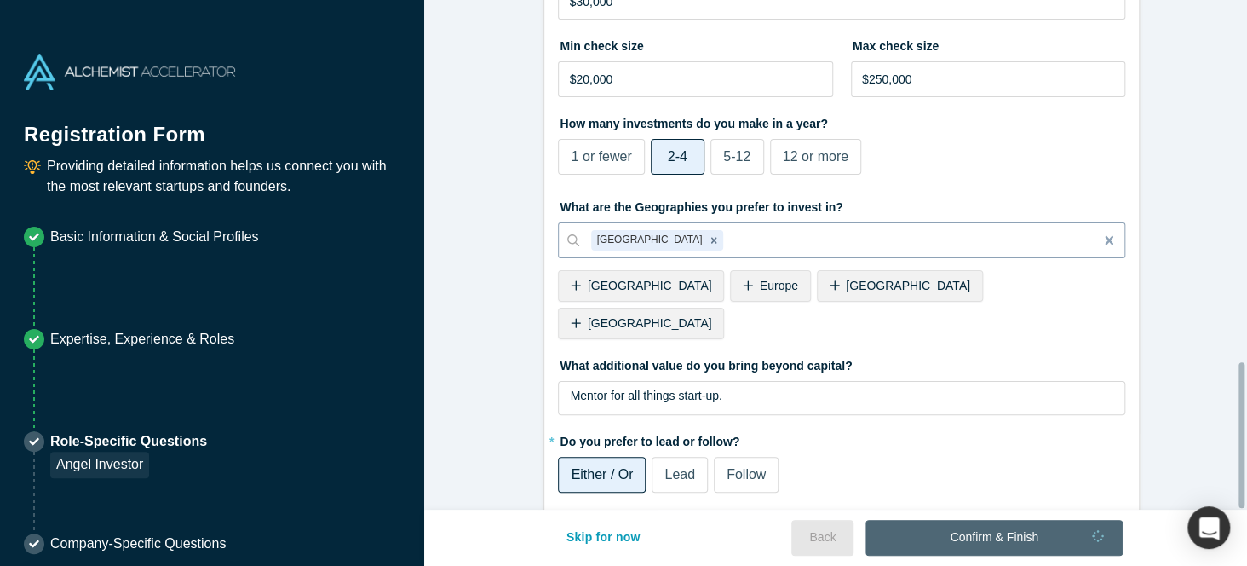
scroll to position [1267, 0]
